Goal: Transaction & Acquisition: Purchase product/service

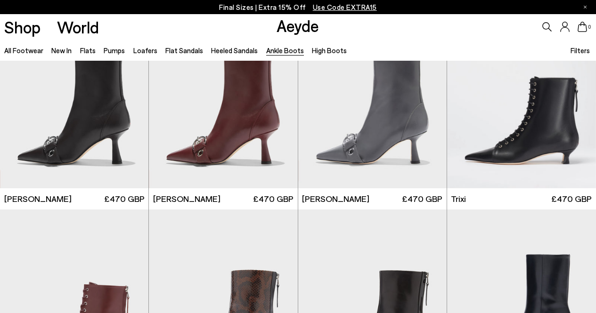
scroll to position [76, 0]
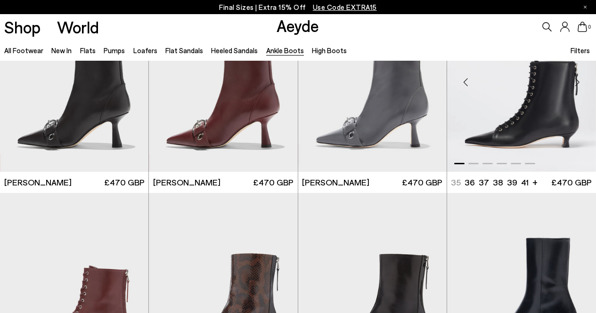
click at [554, 107] on img "1 / 6" at bounding box center [521, 78] width 149 height 187
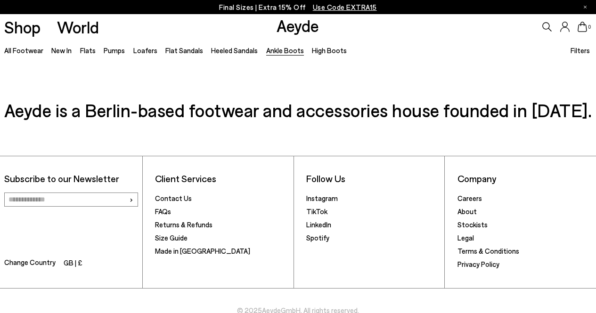
scroll to position [1849, 0]
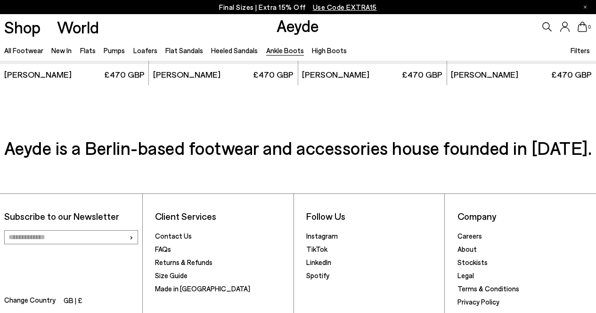
click at [544, 25] on icon at bounding box center [547, 26] width 9 height 9
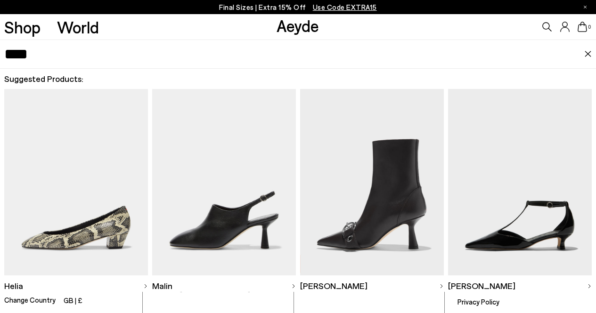
type input "****"
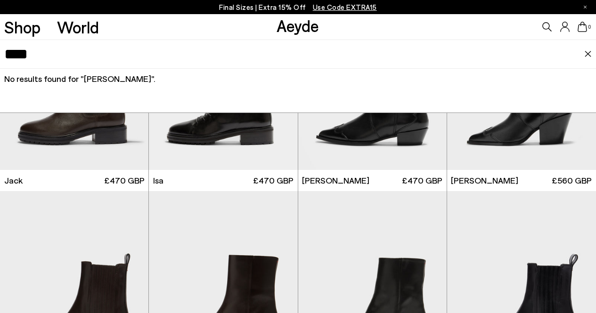
scroll to position [1371, 0]
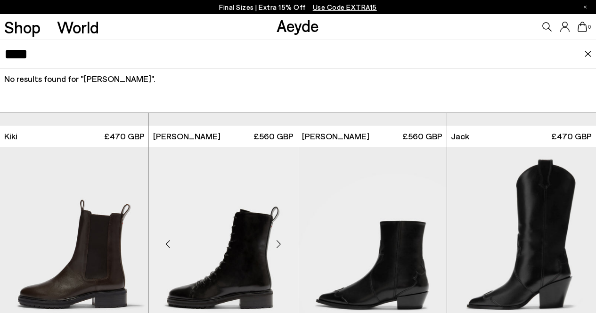
click at [255, 240] on img "1 / 6" at bounding box center [223, 240] width 148 height 187
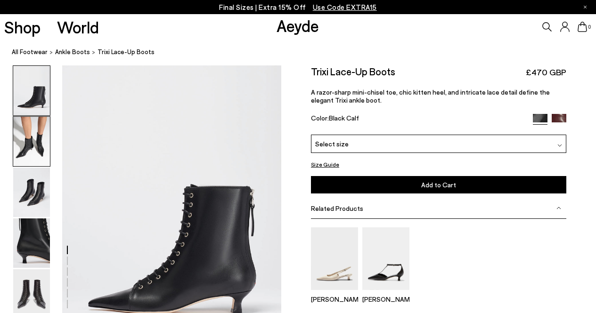
click at [30, 153] on img at bounding box center [31, 141] width 37 height 49
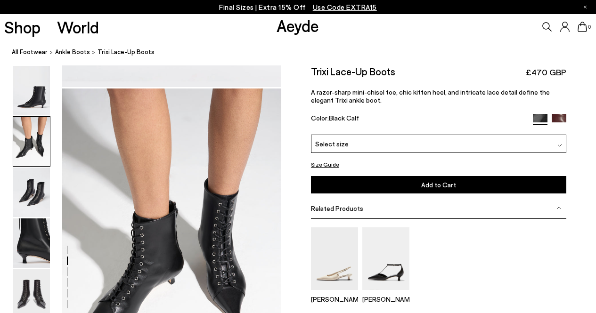
scroll to position [294, 0]
